Goal: Information Seeking & Learning: Learn about a topic

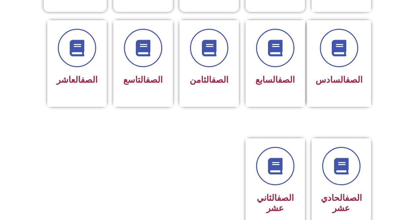
scroll to position [240, 0]
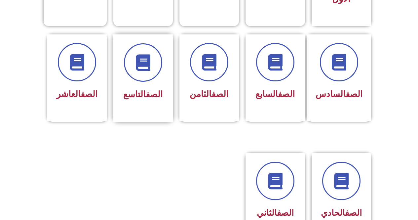
click at [161, 71] on div at bounding box center [143, 62] width 42 height 38
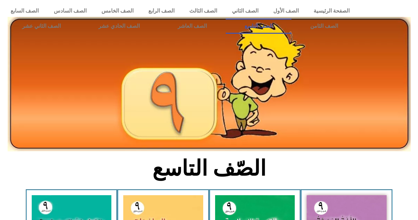
scroll to position [33, 0]
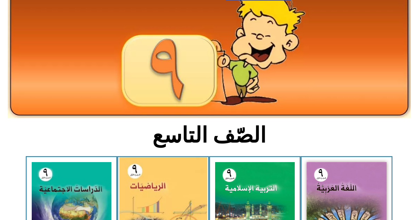
click at [186, 205] on img at bounding box center [163, 211] width 88 height 109
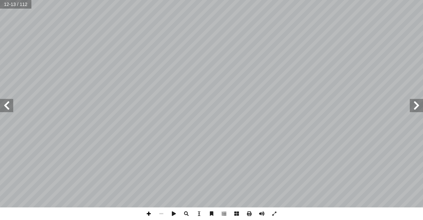
click at [146, 211] on span at bounding box center [148, 213] width 13 height 13
click at [146, 216] on span at bounding box center [148, 213] width 13 height 13
click at [149, 216] on span at bounding box center [148, 213] width 13 height 13
click at [151, 212] on span at bounding box center [148, 213] width 13 height 13
